Goal: Information Seeking & Learning: Learn about a topic

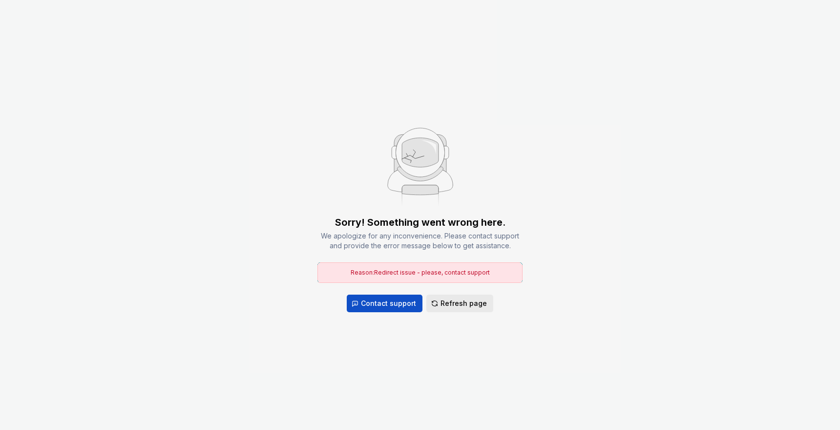
click at [456, 303] on span "Refresh page" at bounding box center [464, 303] width 46 height 10
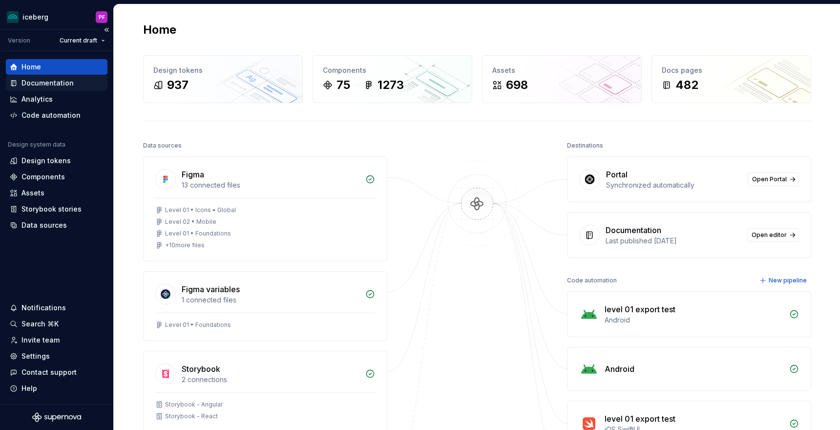
click at [36, 86] on div "Documentation" at bounding box center [47, 83] width 52 height 10
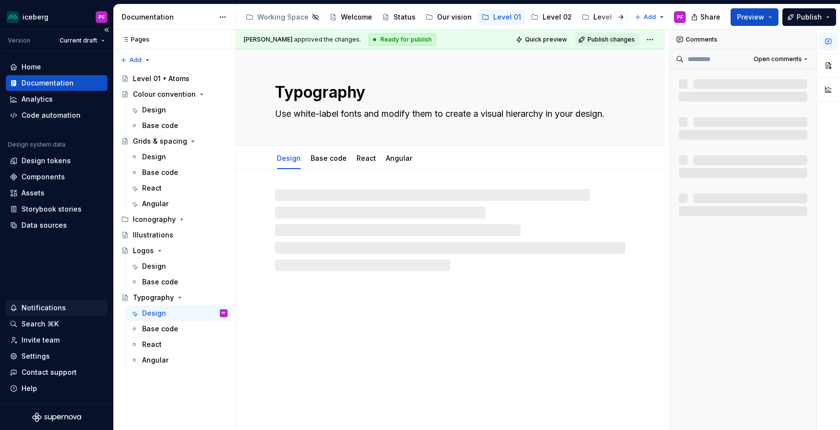
click at [37, 307] on div "Notifications" at bounding box center [43, 308] width 44 height 10
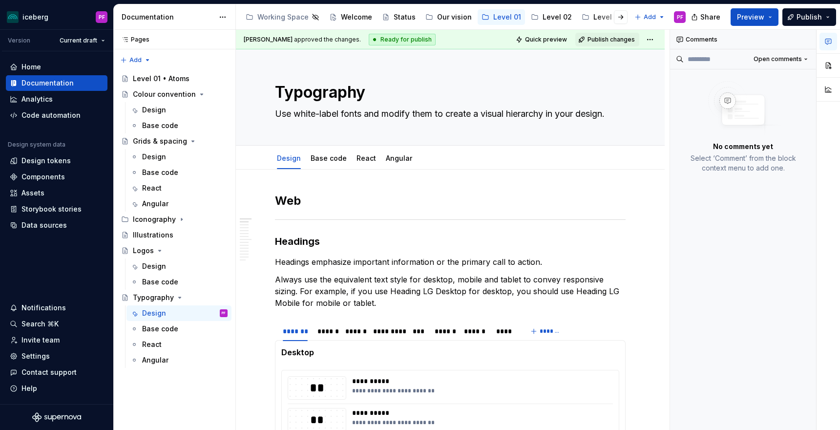
click at [369, 185] on html "iceberg PF Version Current draft Home Documentation Analytics Code automation D…" at bounding box center [420, 215] width 840 height 430
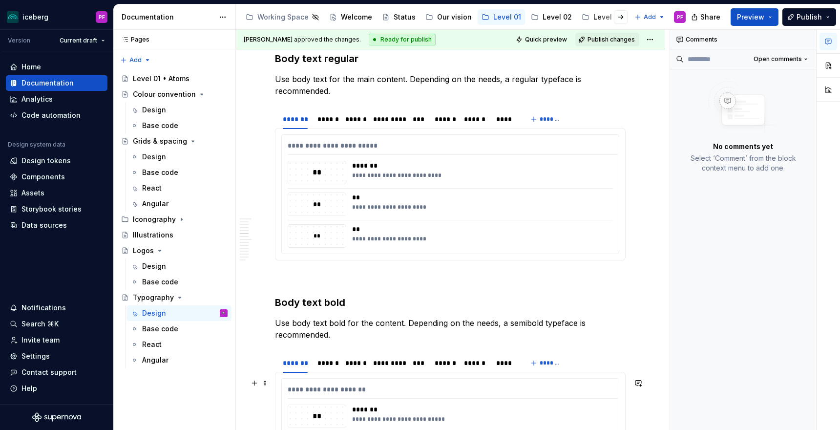
scroll to position [1565, 0]
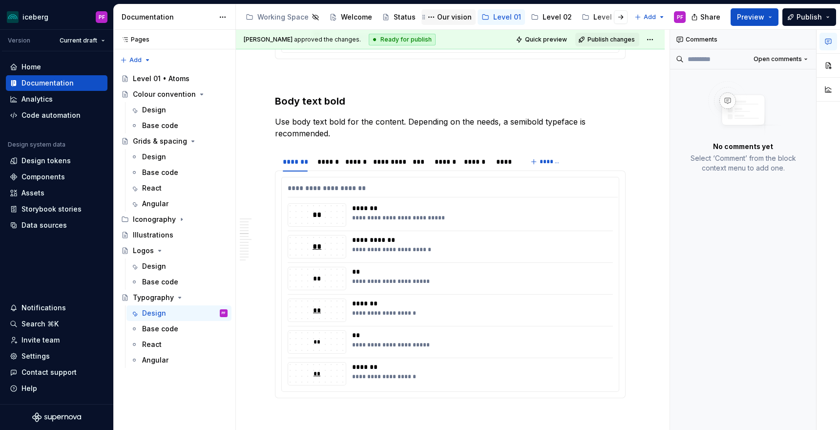
click at [443, 17] on div "Our vision" at bounding box center [454, 17] width 35 height 10
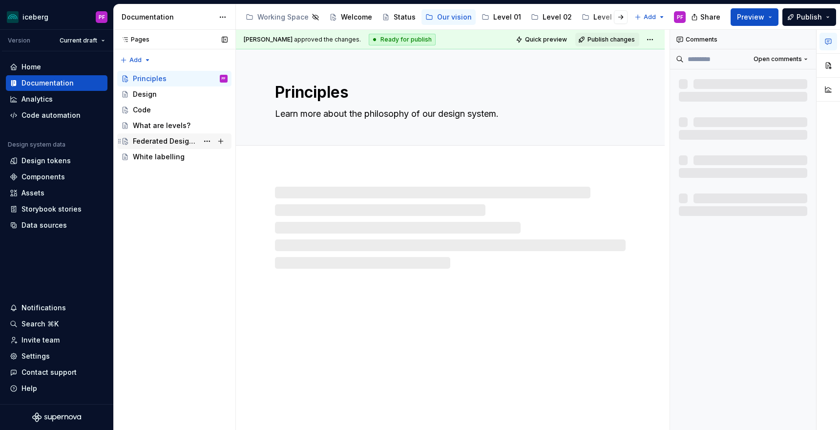
click at [149, 137] on div "Federated Design System" at bounding box center [165, 141] width 65 height 10
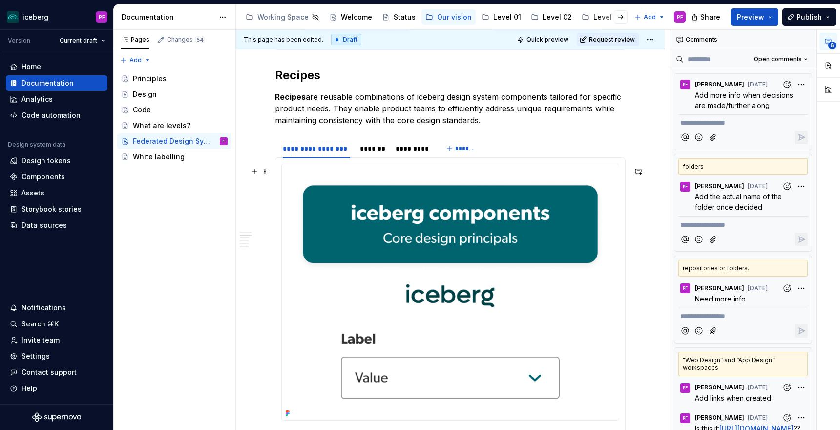
scroll to position [474, 0]
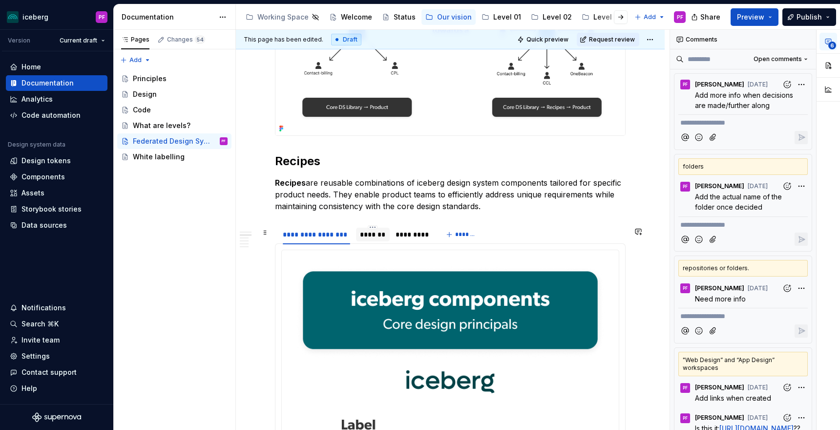
click at [362, 235] on div "*******" at bounding box center [373, 235] width 26 height 10
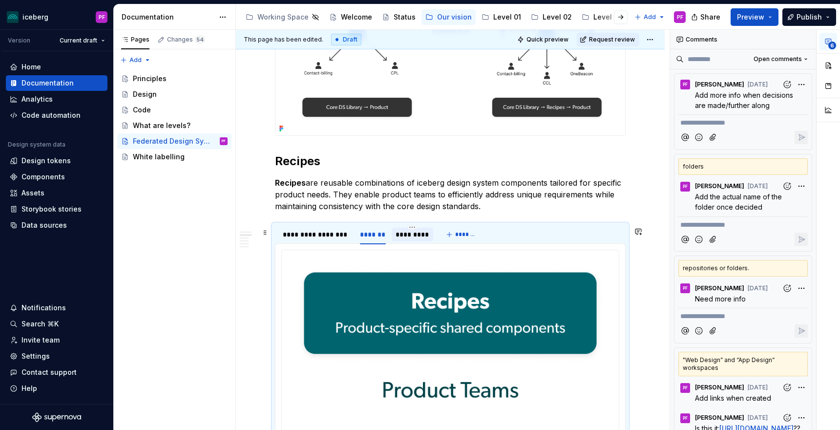
click at [408, 236] on div "*********" at bounding box center [413, 235] width 34 height 10
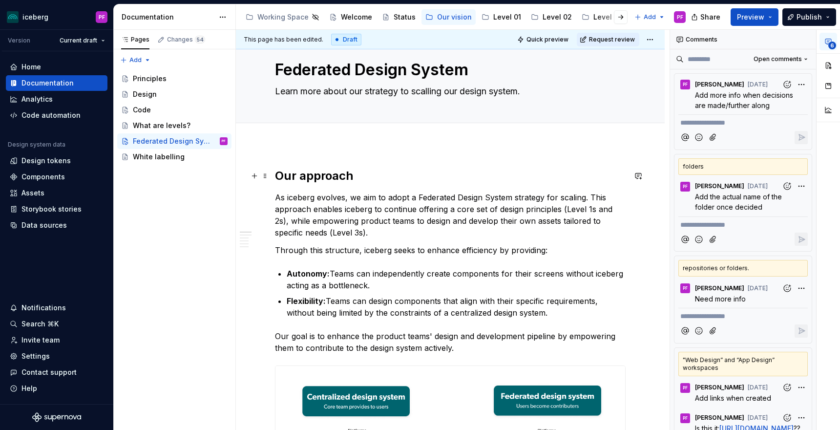
scroll to position [0, 0]
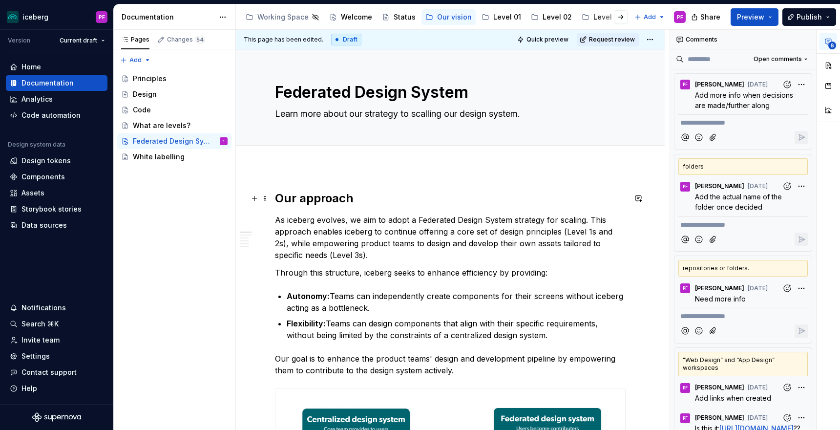
type textarea "*"
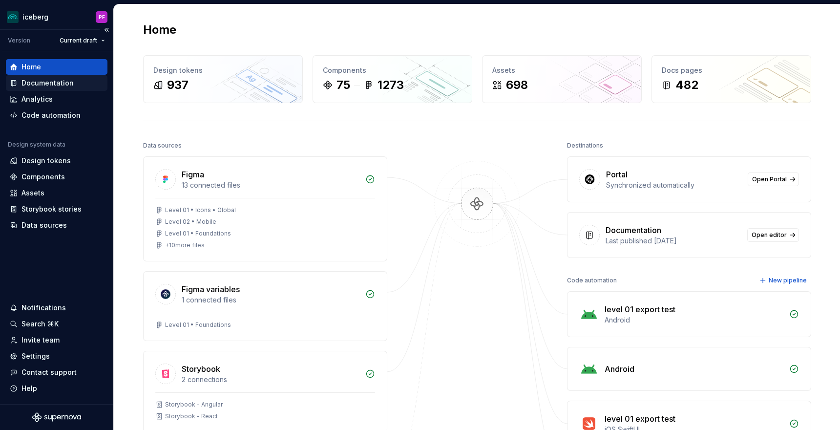
click at [41, 80] on div "Documentation" at bounding box center [47, 83] width 52 height 10
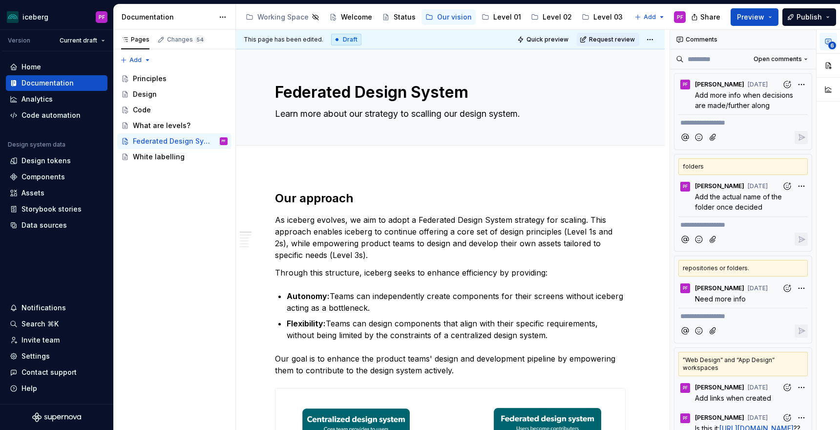
type textarea "*"
